Goal: Complete application form

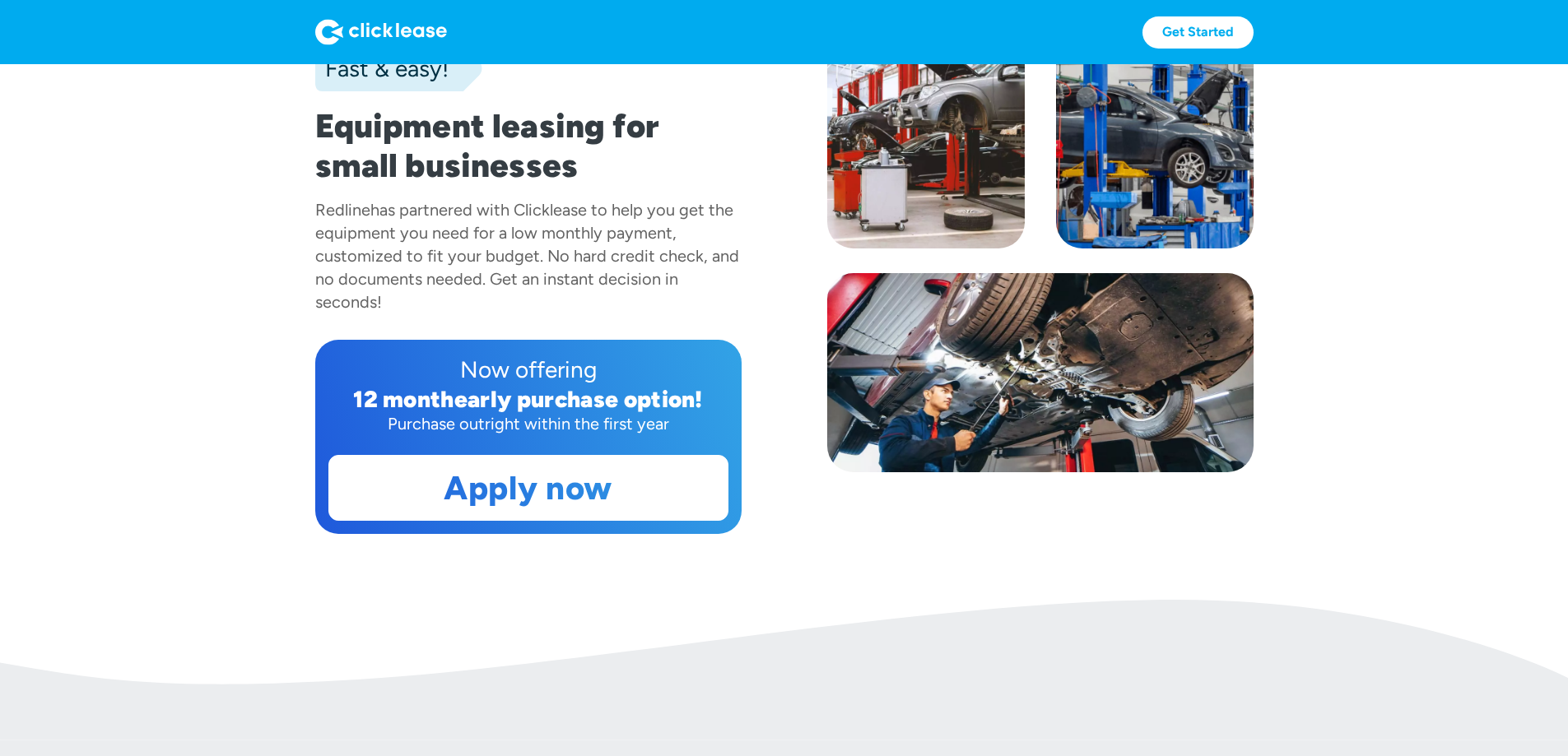
scroll to position [165, 0]
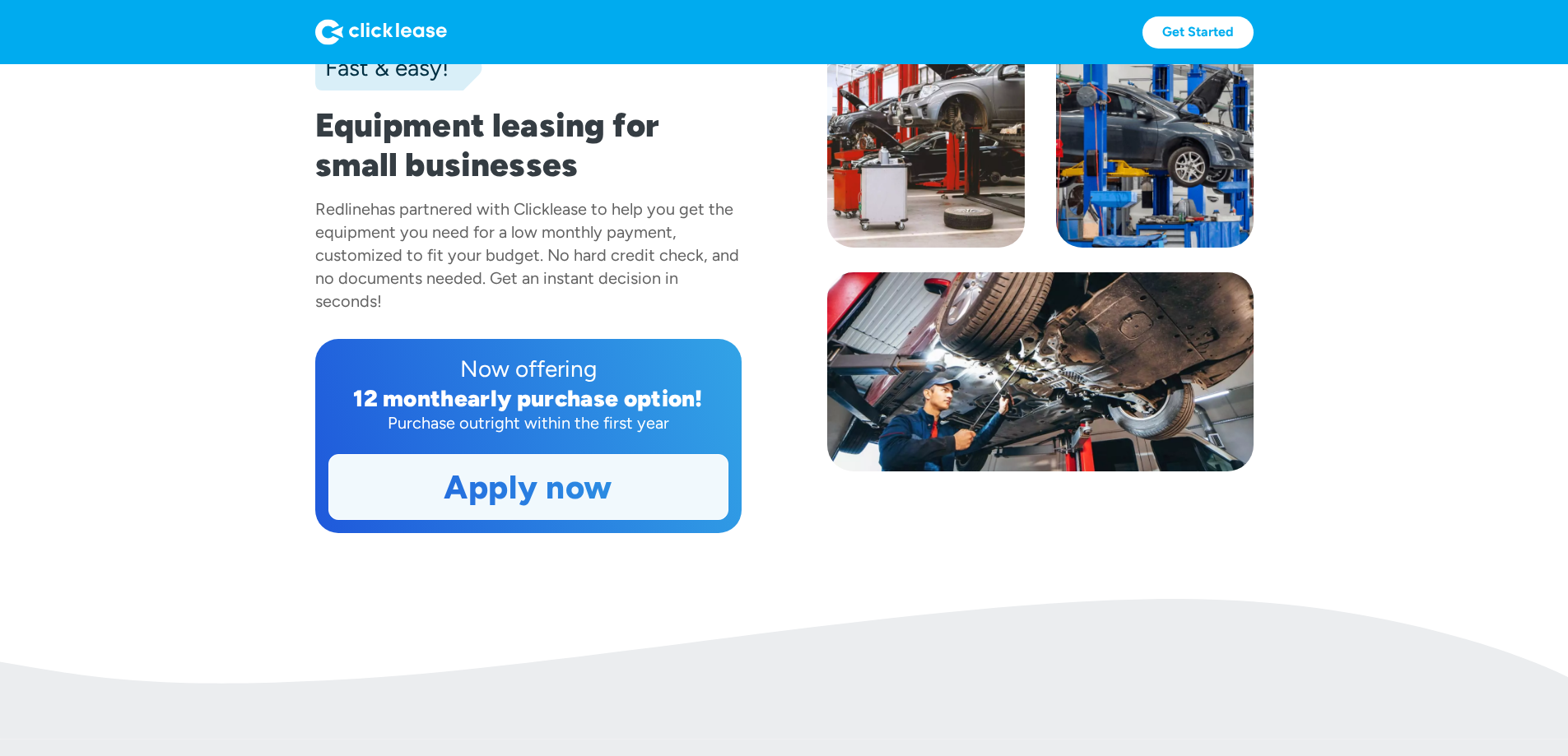
click at [472, 519] on link "Apply now" at bounding box center [527, 487] width 398 height 64
click at [457, 519] on link "Apply now" at bounding box center [527, 487] width 398 height 64
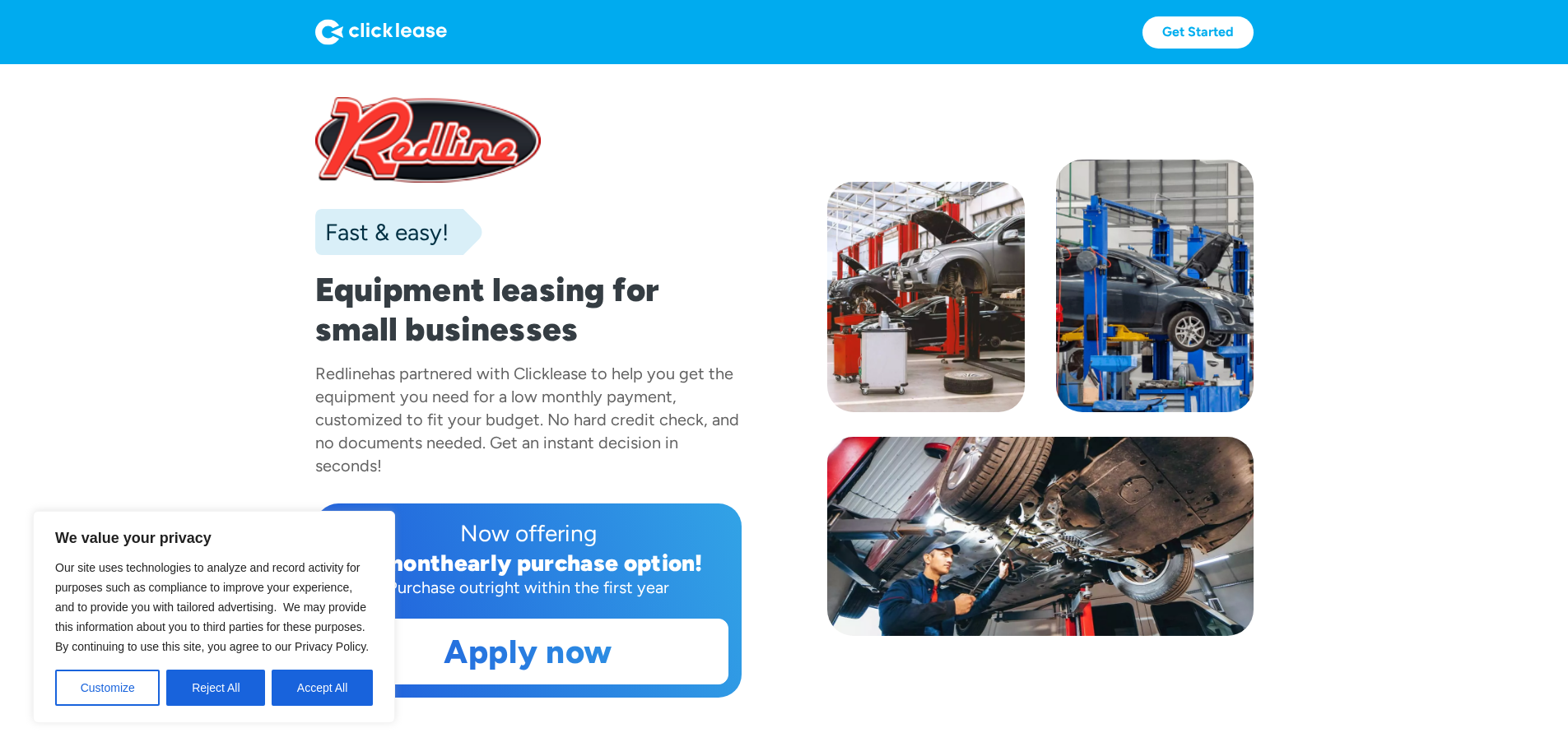
scroll to position [165, 0]
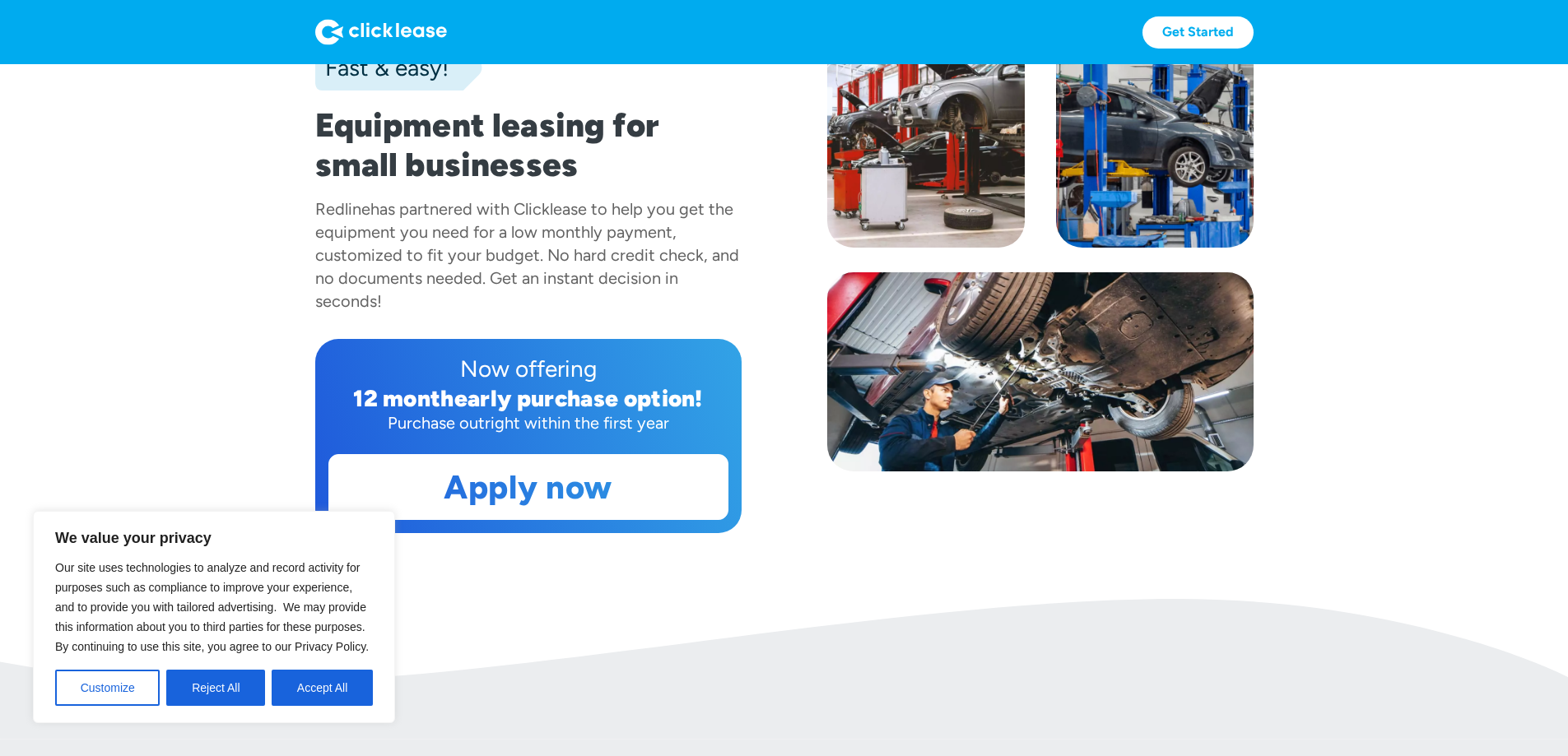
click at [327, 686] on button "Accept All" at bounding box center [322, 688] width 101 height 36
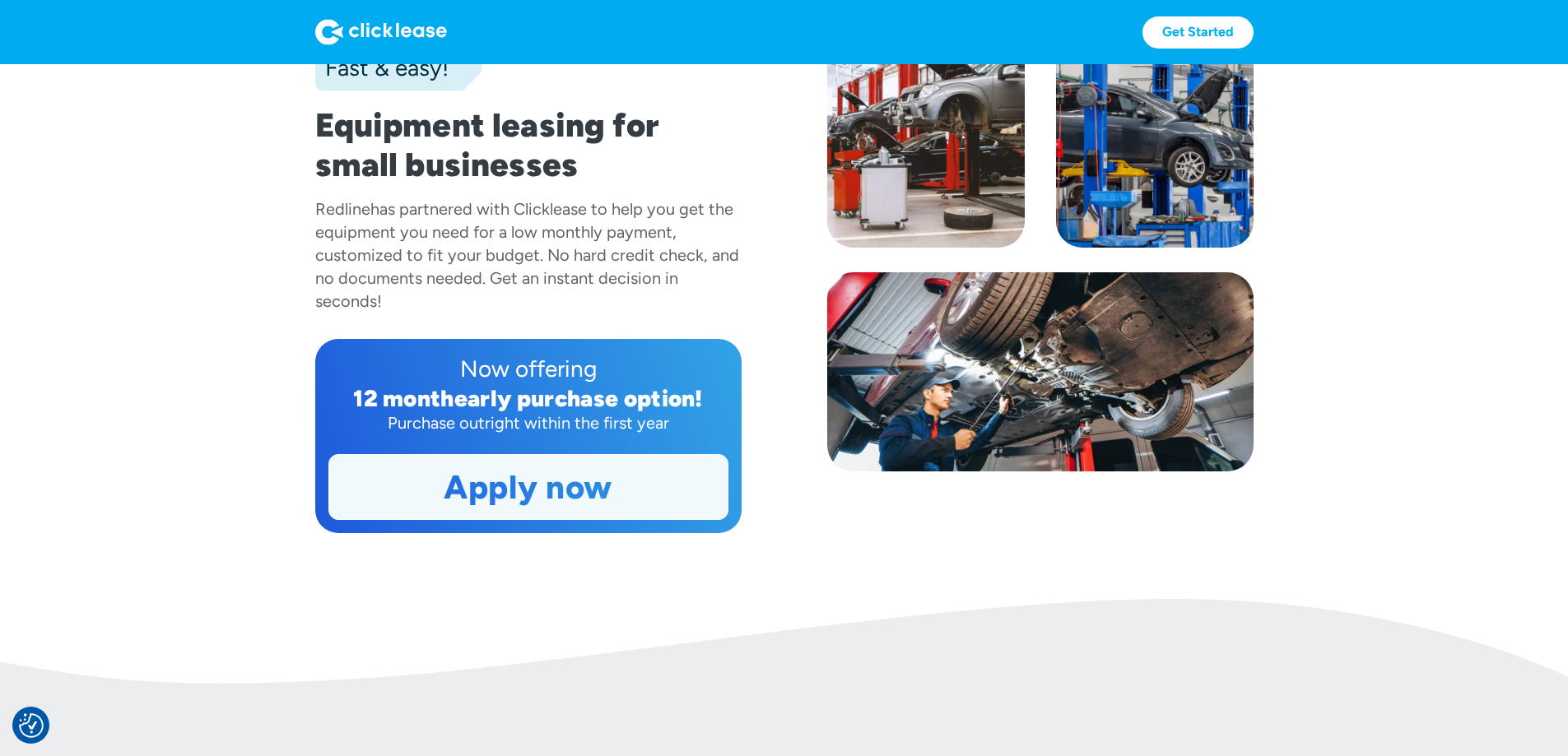
click at [537, 519] on link "Apply now" at bounding box center [527, 487] width 398 height 64
